Goal: Find specific page/section: Find specific page/section

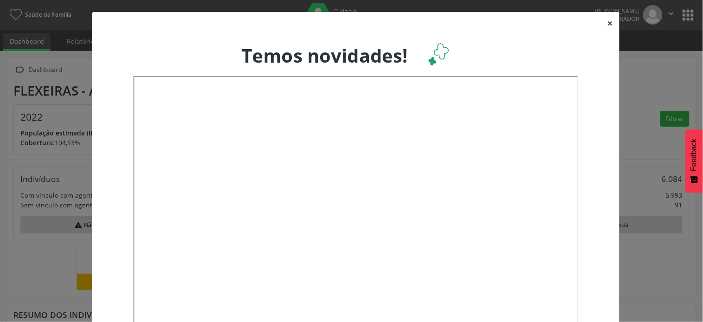
click at [606, 26] on button "×" at bounding box center [610, 23] width 19 height 23
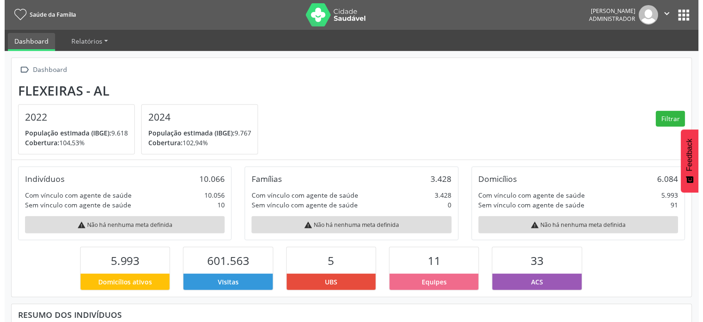
scroll to position [463486, 463414]
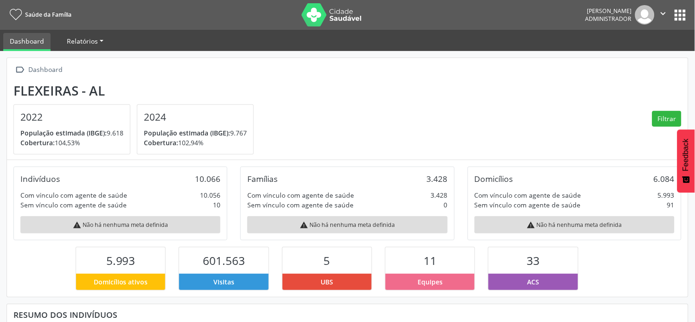
click at [93, 42] on span "Relatórios" at bounding box center [82, 41] width 31 height 9
click at [100, 62] on link "Desfechos da visita" at bounding box center [100, 63] width 79 height 16
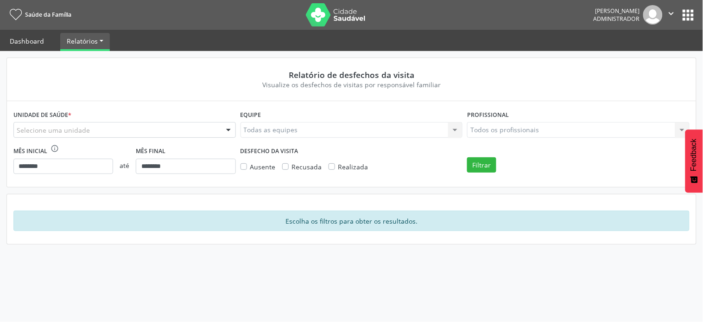
click at [40, 41] on link "Dashboard" at bounding box center [26, 41] width 47 height 16
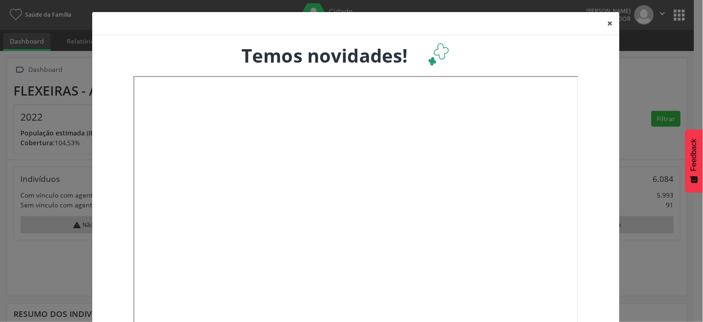
click at [605, 21] on button "×" at bounding box center [610, 23] width 19 height 23
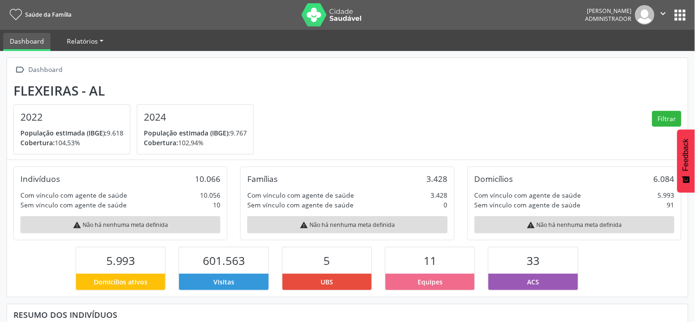
click at [100, 41] on link "Relatórios" at bounding box center [85, 41] width 50 height 16
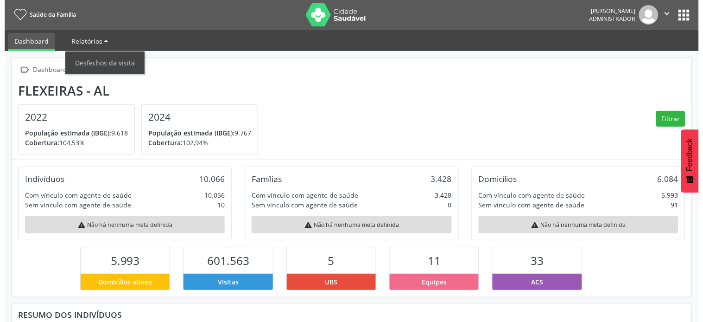
scroll to position [154, 226]
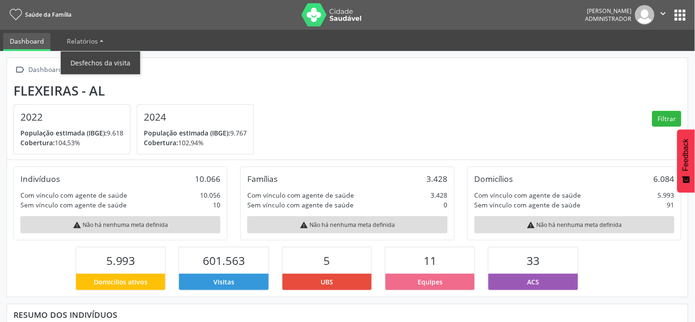
click at [95, 57] on link "Desfechos da visita" at bounding box center [100, 63] width 79 height 16
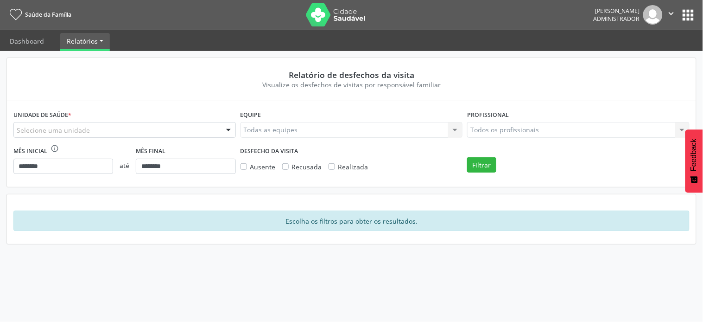
click at [230, 131] on div at bounding box center [229, 130] width 14 height 16
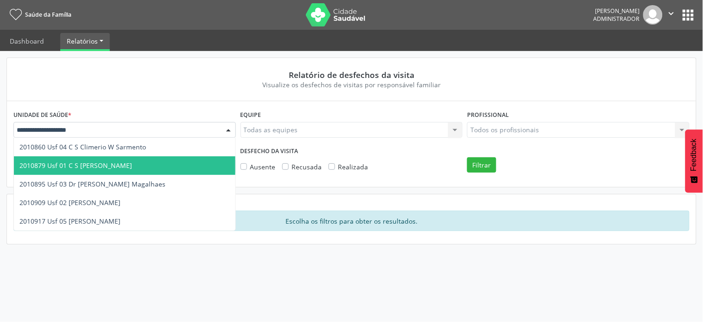
click at [130, 165] on span "2010879 Usf 01 C S Dolores Jatoba" at bounding box center [125, 165] width 222 height 19
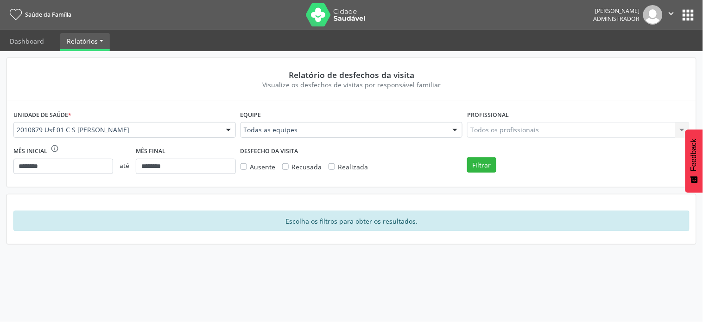
click at [167, 191] on div "Relatório de desfechos da visita Visualize os desfechos de visitas por responsá…" at bounding box center [351, 150] width 690 height 187
click at [683, 132] on div "Todos os profissionais Todos os profissionais Nenhum resultado encontrado para:…" at bounding box center [578, 130] width 223 height 16
click at [680, 129] on div "Todos os profissionais Todos os profissionais Nenhum resultado encontrado para:…" at bounding box center [578, 130] width 223 height 16
click at [563, 128] on div "Todos os profissionais Todos os profissionais Nenhum resultado encontrado para:…" at bounding box center [578, 130] width 223 height 16
drag, startPoint x: 530, startPoint y: 128, endPoint x: 683, endPoint y: 17, distance: 189.3
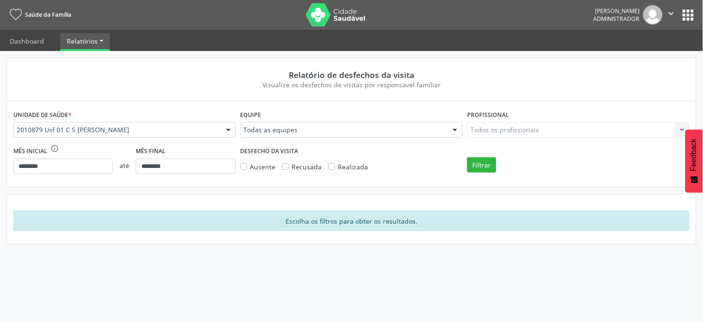
click at [683, 17] on button "apps" at bounding box center [689, 15] width 16 height 16
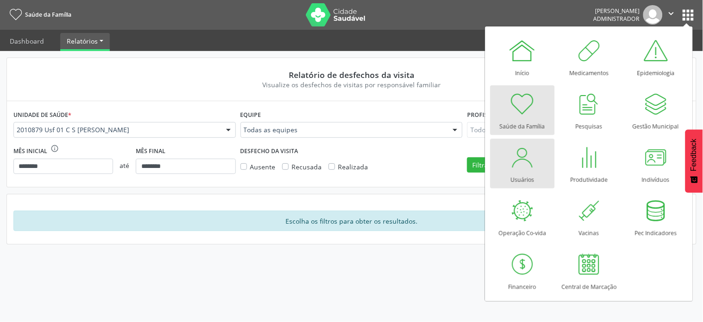
click at [529, 163] on div at bounding box center [523, 157] width 28 height 28
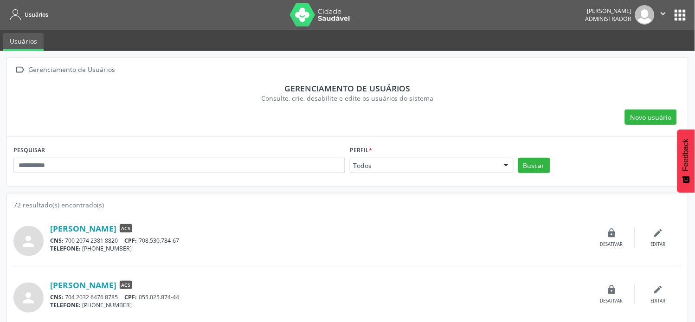
click at [481, 170] on div "Todos" at bounding box center [432, 166] width 164 height 16
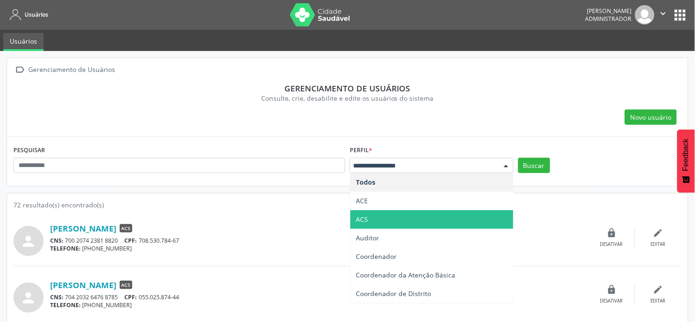
click at [379, 219] on span "ACS" at bounding box center [431, 219] width 163 height 19
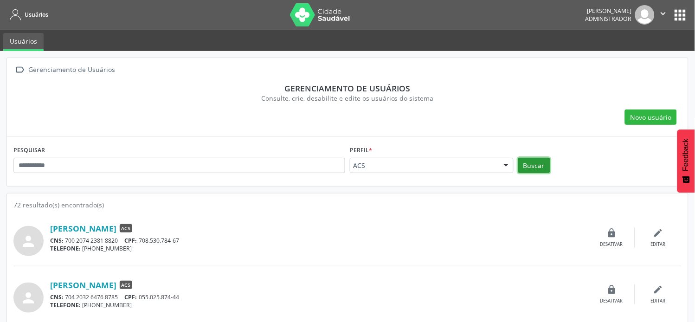
click at [543, 164] on button "Buscar" at bounding box center [534, 166] width 32 height 16
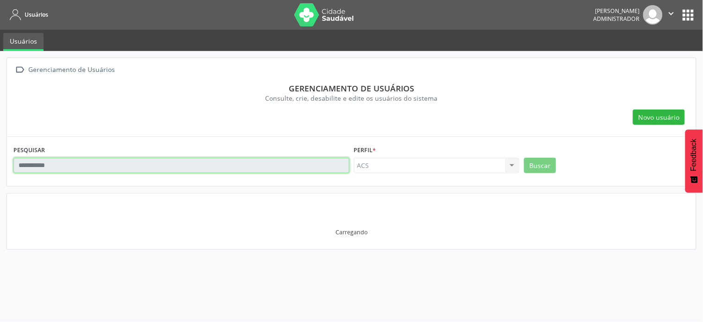
click at [175, 162] on input "text" at bounding box center [181, 166] width 336 height 16
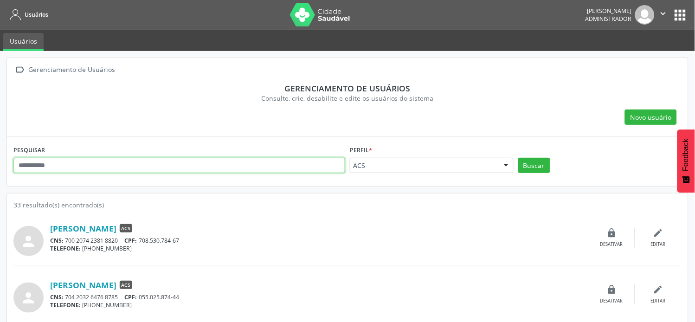
type input "****"
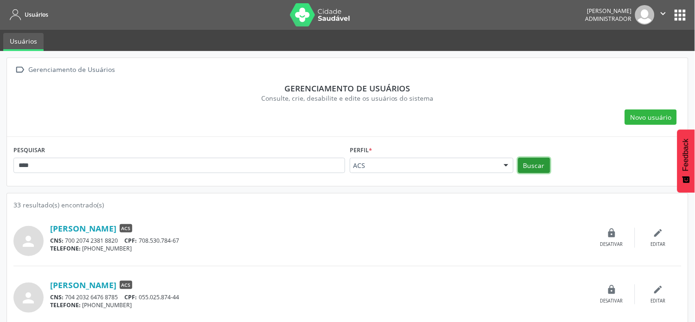
click at [530, 165] on button "Buscar" at bounding box center [534, 166] width 32 height 16
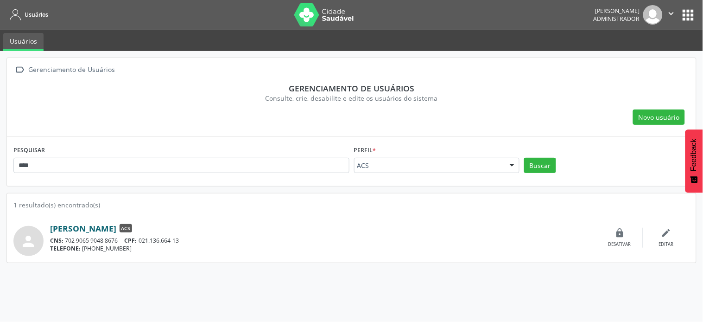
click at [116, 224] on link "[PERSON_NAME]" at bounding box center [83, 228] width 66 height 10
